Goal: Information Seeking & Learning: Learn about a topic

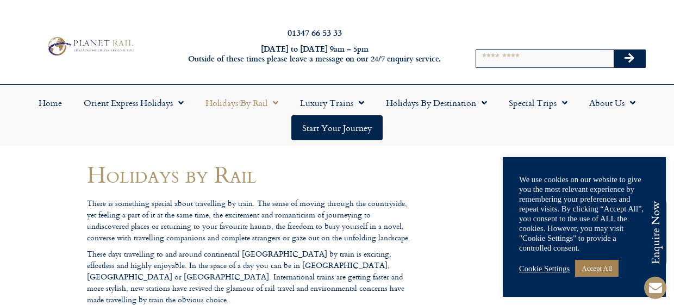
click at [558, 266] on link "Cookie Settings" at bounding box center [544, 269] width 51 height 10
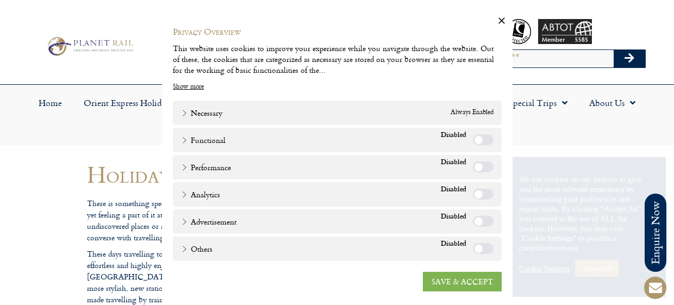
scroll to position [6, 0]
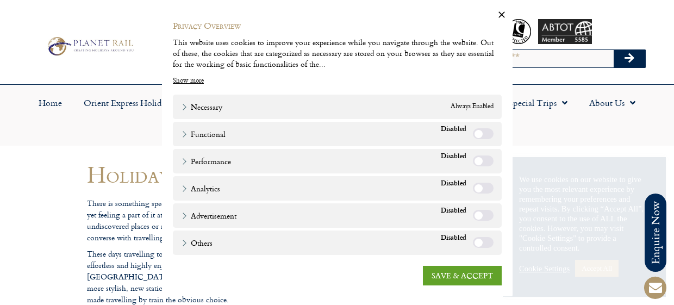
click at [477, 272] on link "SAVE & ACCEPT" at bounding box center [462, 276] width 79 height 20
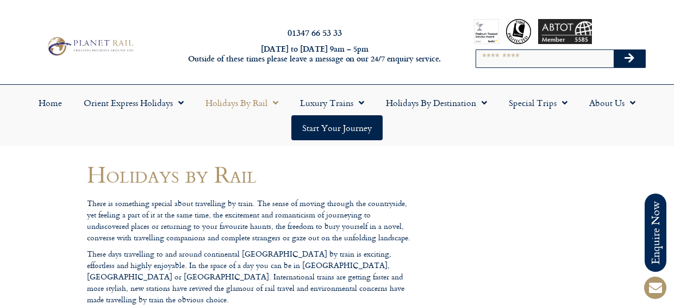
click at [319, 73] on div "01347 66 53 33 Monday to Friday 9am – 5pm Outside of these times please leave a…" at bounding box center [337, 46] width 674 height 76
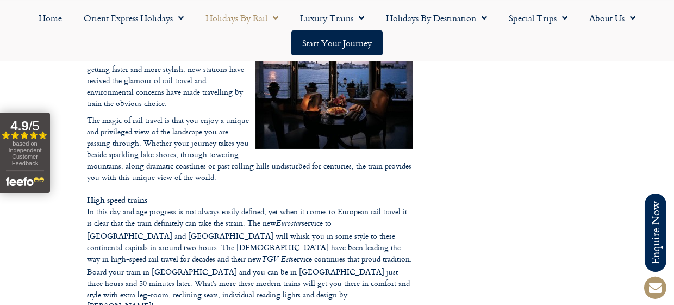
scroll to position [393, 0]
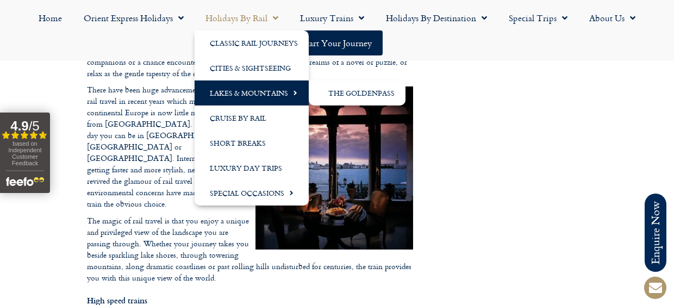
click at [252, 94] on link "Lakes & Mountains" at bounding box center [252, 92] width 114 height 25
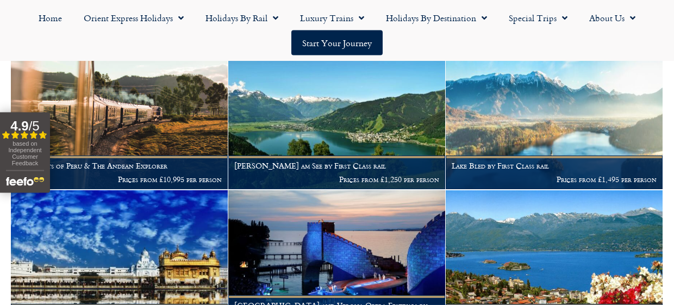
scroll to position [955, 0]
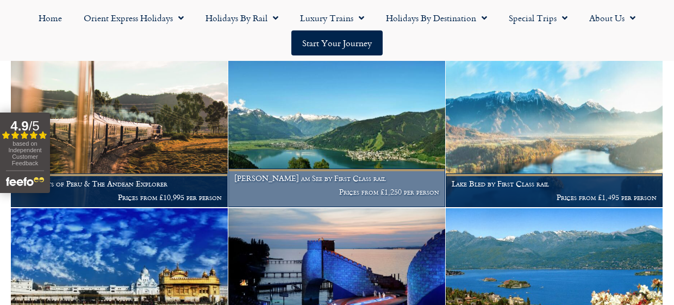
click at [325, 183] on h1 "Zell am See by First Class rail" at bounding box center [336, 178] width 205 height 9
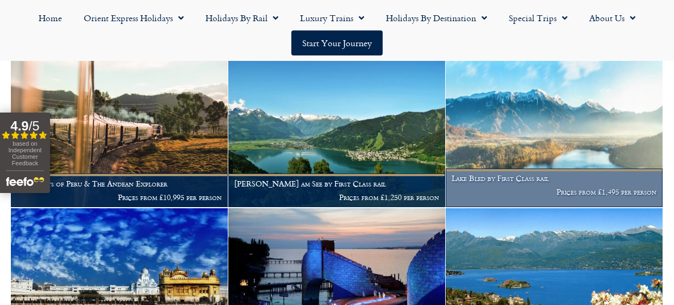
click at [556, 183] on h1 "Lake Bled by First Class rail" at bounding box center [554, 178] width 205 height 9
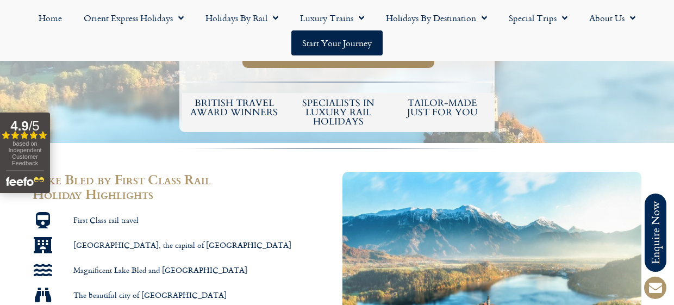
scroll to position [450, 0]
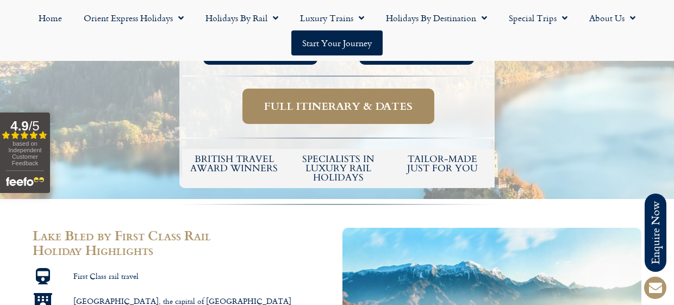
click at [325, 117] on link "Full itinerary & dates" at bounding box center [338, 106] width 192 height 35
click at [323, 113] on span "Full itinerary & dates" at bounding box center [338, 106] width 148 height 14
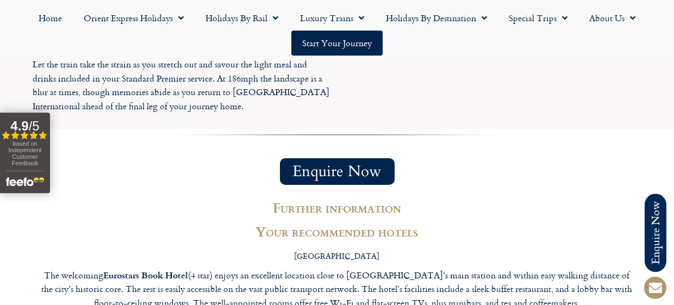
scroll to position [2248, 0]
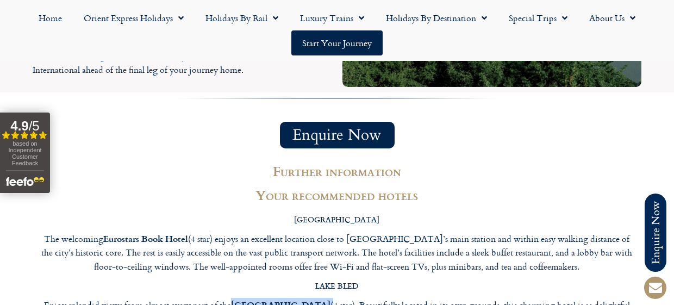
drag, startPoint x: 286, startPoint y: 250, endPoint x: 231, endPoint y: 250, distance: 54.9
copy p "Hotel Triglav"
